Goal: Task Accomplishment & Management: Use online tool/utility

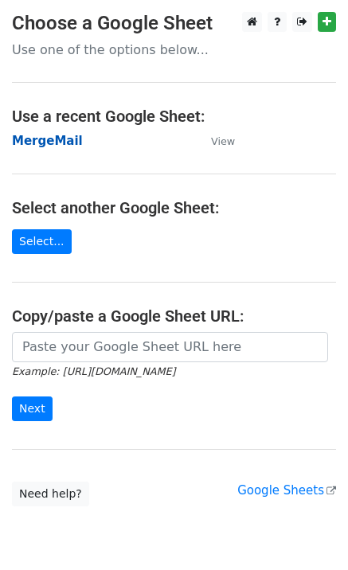
click at [55, 143] on strong "MergeMail" at bounding box center [47, 141] width 71 height 14
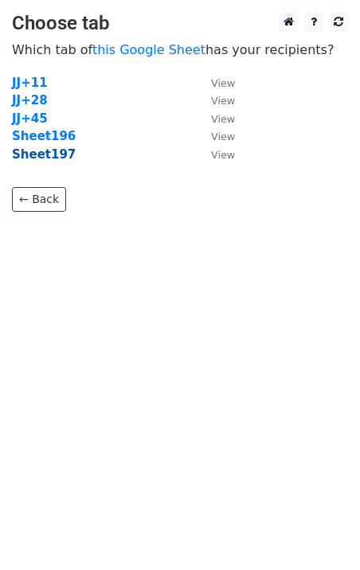
click at [56, 156] on strong "Sheet197" at bounding box center [44, 154] width 64 height 14
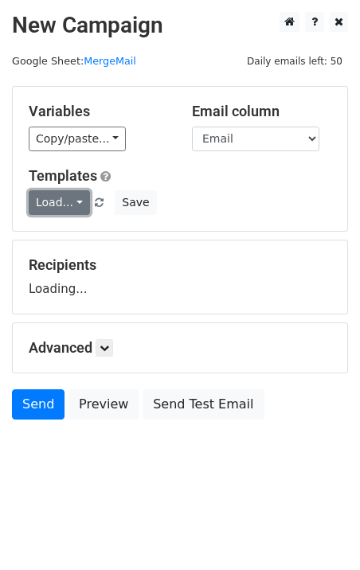
click at [61, 193] on link "Load..." at bounding box center [59, 202] width 61 height 25
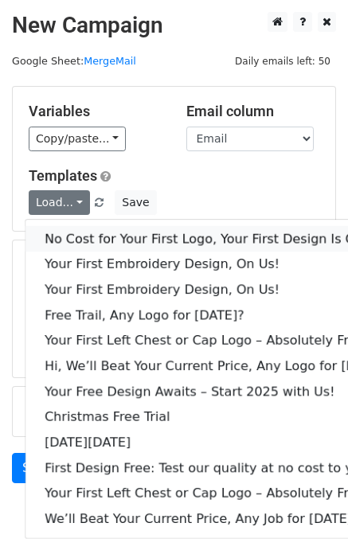
click at [79, 236] on link "No Cost for Your First Logo, Your First Design Is On Us!" at bounding box center [217, 238] width 384 height 25
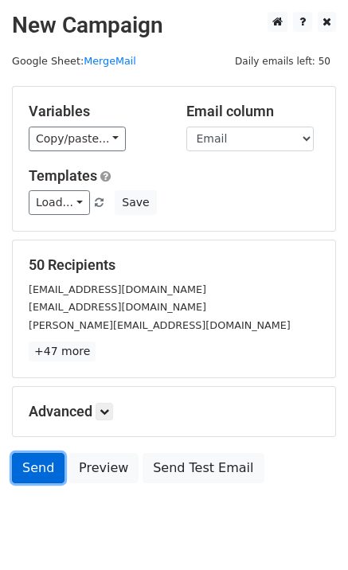
click at [29, 461] on link "Send" at bounding box center [38, 468] width 53 height 30
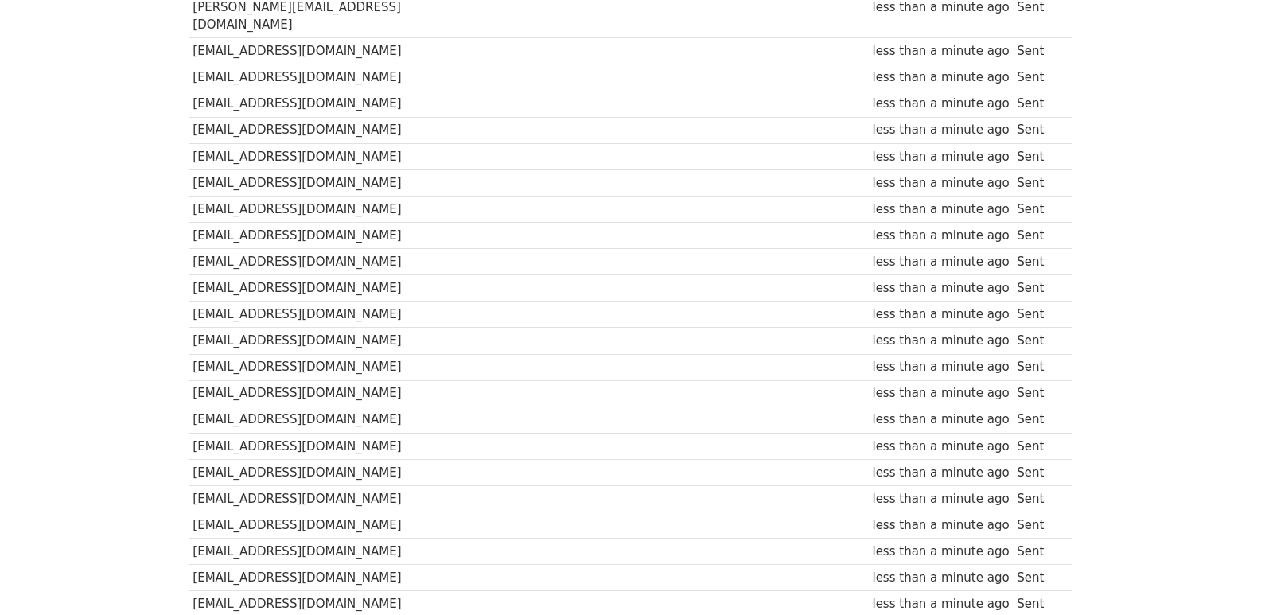
scroll to position [1108, 0]
